Goal: Task Accomplishment & Management: Manage account settings

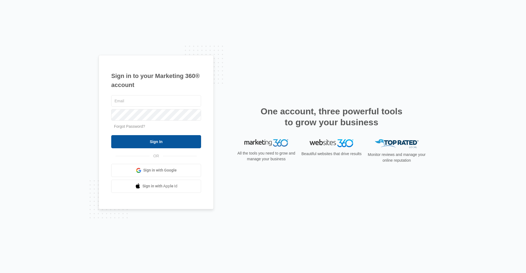
type input "frassist@vintage-corp.com"
click at [168, 144] on input "Sign In" at bounding box center [156, 141] width 90 height 13
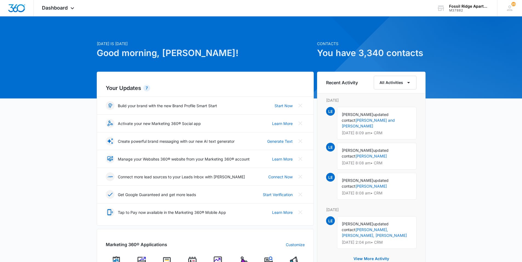
click at [193, 259] on img at bounding box center [192, 261] width 8 height 8
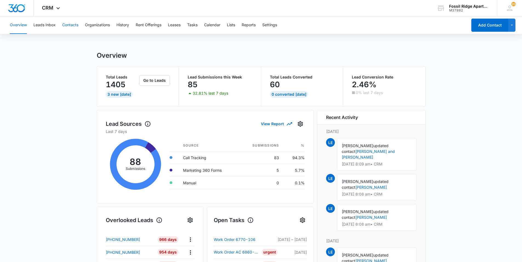
click at [73, 24] on button "Contacts" at bounding box center [70, 25] width 16 height 18
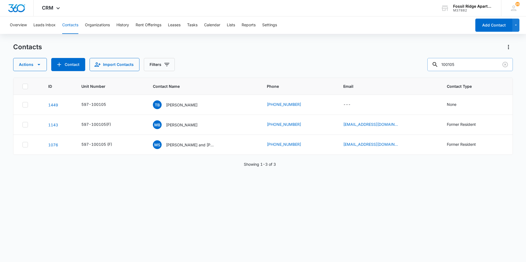
drag, startPoint x: 466, startPoint y: 64, endPoint x: 440, endPoint y: 67, distance: 25.3
click at [440, 67] on div "100105" at bounding box center [469, 64] width 85 height 13
type input "770307"
click at [113, 125] on icon "Unit Number - 597-770307 - Select to Edit Field" at bounding box center [112, 124] width 5 height 5
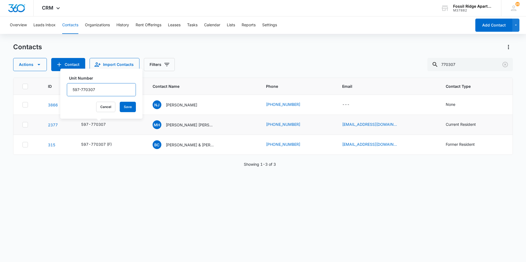
click at [99, 91] on input "597-770307" at bounding box center [101, 89] width 69 height 13
type input "597-770307(F)"
click at [122, 107] on button "Save" at bounding box center [128, 107] width 16 height 10
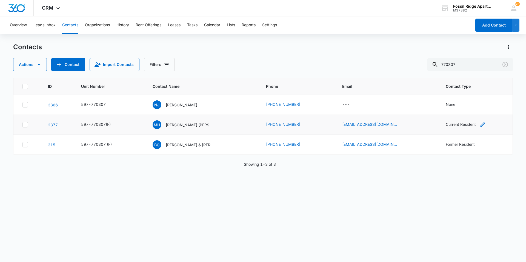
click at [447, 126] on div "Current Resident" at bounding box center [461, 125] width 30 height 6
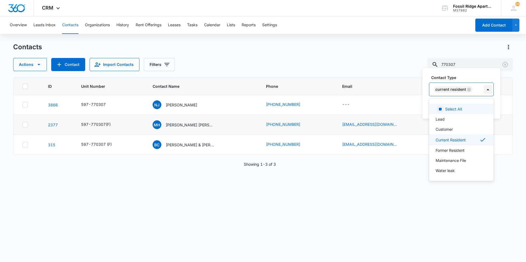
click at [486, 90] on div at bounding box center [487, 89] width 9 height 9
click at [451, 150] on p "Former Resident" at bounding box center [449, 151] width 29 height 6
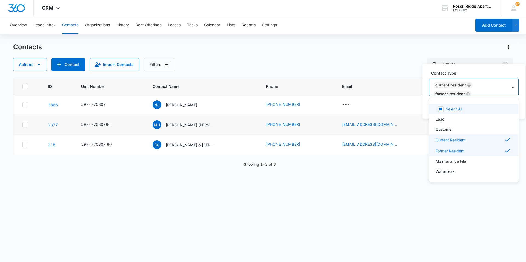
click at [468, 84] on icon "Remove Current Resident" at bounding box center [469, 85] width 4 height 4
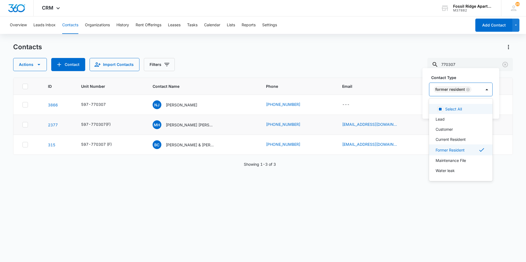
click at [476, 93] on div "Former Resident" at bounding box center [455, 89] width 52 height 13
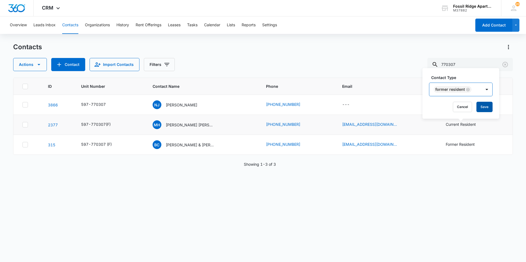
click at [484, 107] on button "Save" at bounding box center [484, 107] width 16 height 10
click at [179, 125] on p "Michael Hogan Keith Hogan" at bounding box center [190, 125] width 49 height 6
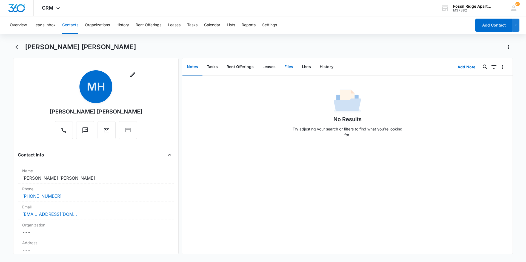
click at [286, 67] on button "Files" at bounding box center [289, 67] width 18 height 17
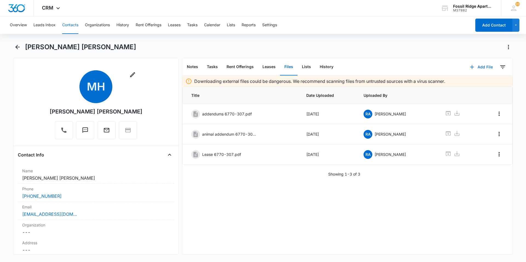
click at [469, 66] on icon "button" at bounding box center [472, 67] width 7 height 7
click at [463, 85] on div "Upload Files" at bounding box center [474, 85] width 22 height 4
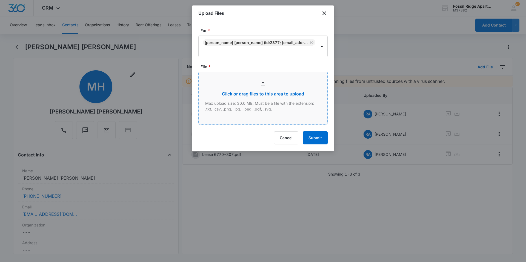
type input "C:\fakepath\597-6940-107 Yoselin Application_09052025095340 (1).pdf"
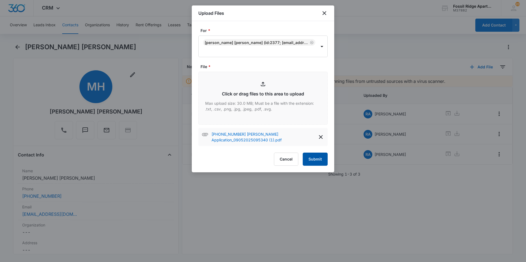
click at [318, 160] on button "Submit" at bounding box center [315, 159] width 25 height 13
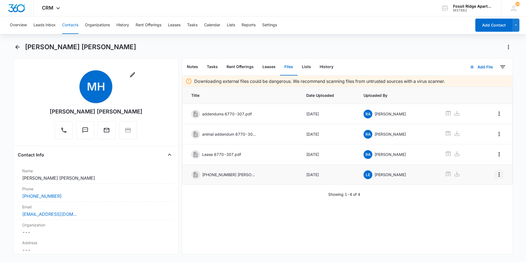
click at [496, 175] on icon "Overflow Menu" at bounding box center [499, 174] width 7 height 7
click at [479, 190] on div "Edit" at bounding box center [480, 190] width 12 height 4
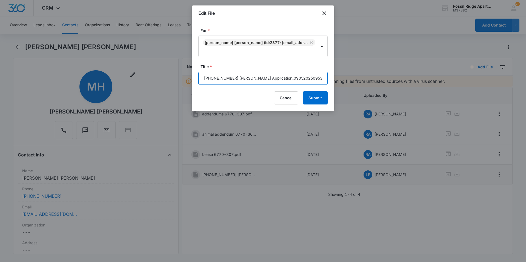
click at [306, 73] on input "597-6940-107 Yoselin Application_09052025095340 (1).pdf" at bounding box center [262, 78] width 129 height 13
drag, startPoint x: 306, startPoint y: 78, endPoint x: 194, endPoint y: 85, distance: 111.4
click at [194, 85] on div "For * Michael Hogan Keith Hogan (ID:2377; phantiasmic@gmail.com; 5419991124) Ti…" at bounding box center [263, 66] width 142 height 90
type input "Disbursement 597-770307.pdf"
click at [303, 91] on button "Submit" at bounding box center [315, 97] width 25 height 13
